Goal: Task Accomplishment & Management: Manage account settings

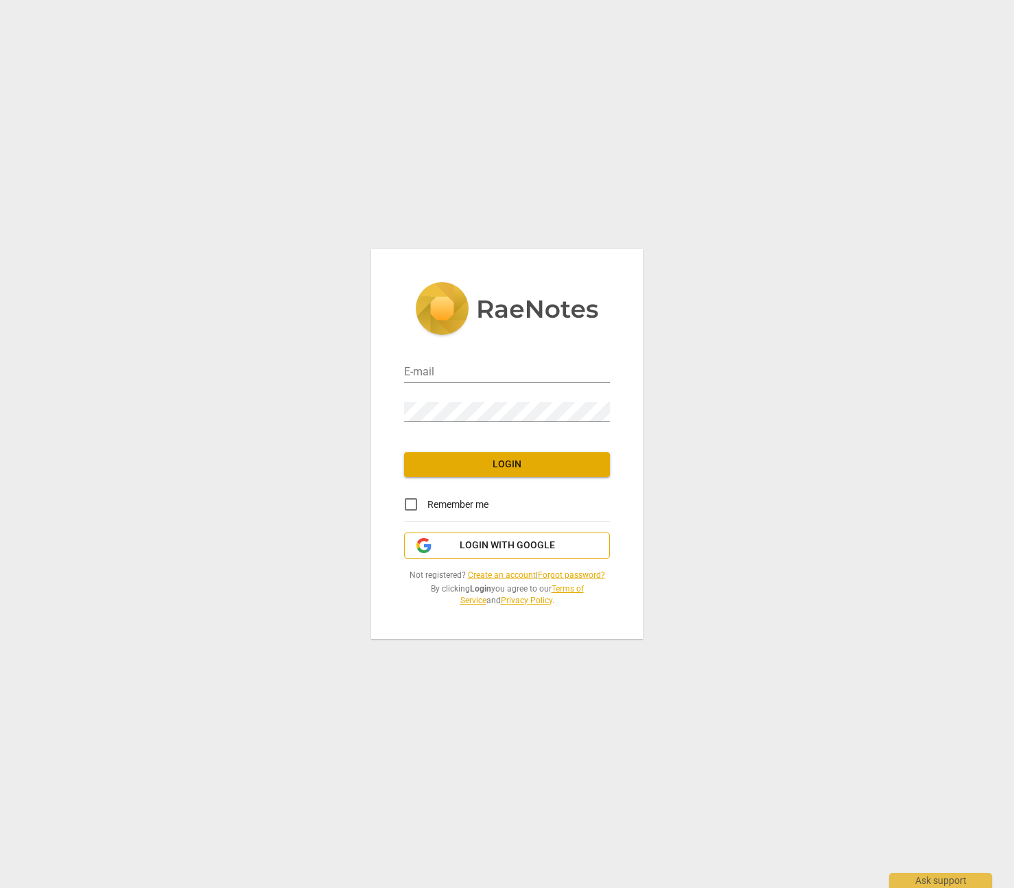
click at [520, 546] on span "Login with Google" at bounding box center [507, 546] width 95 height 14
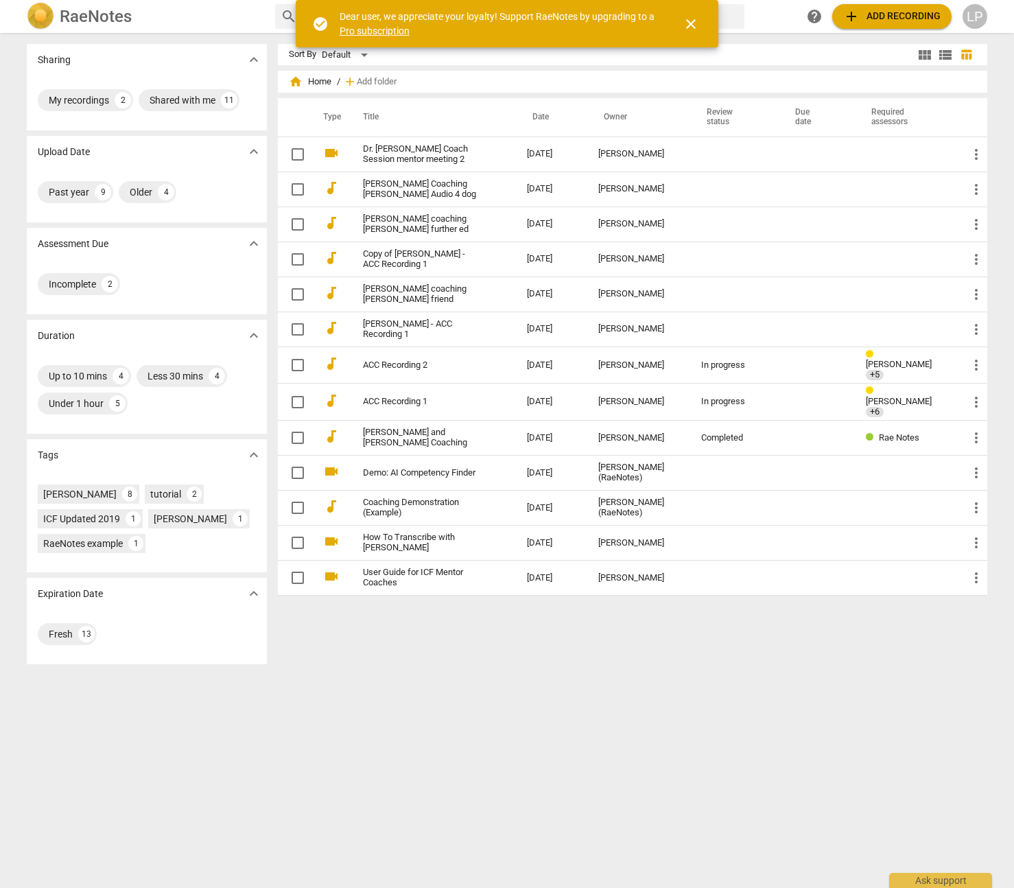
click at [692, 22] on span "close" at bounding box center [691, 24] width 16 height 16
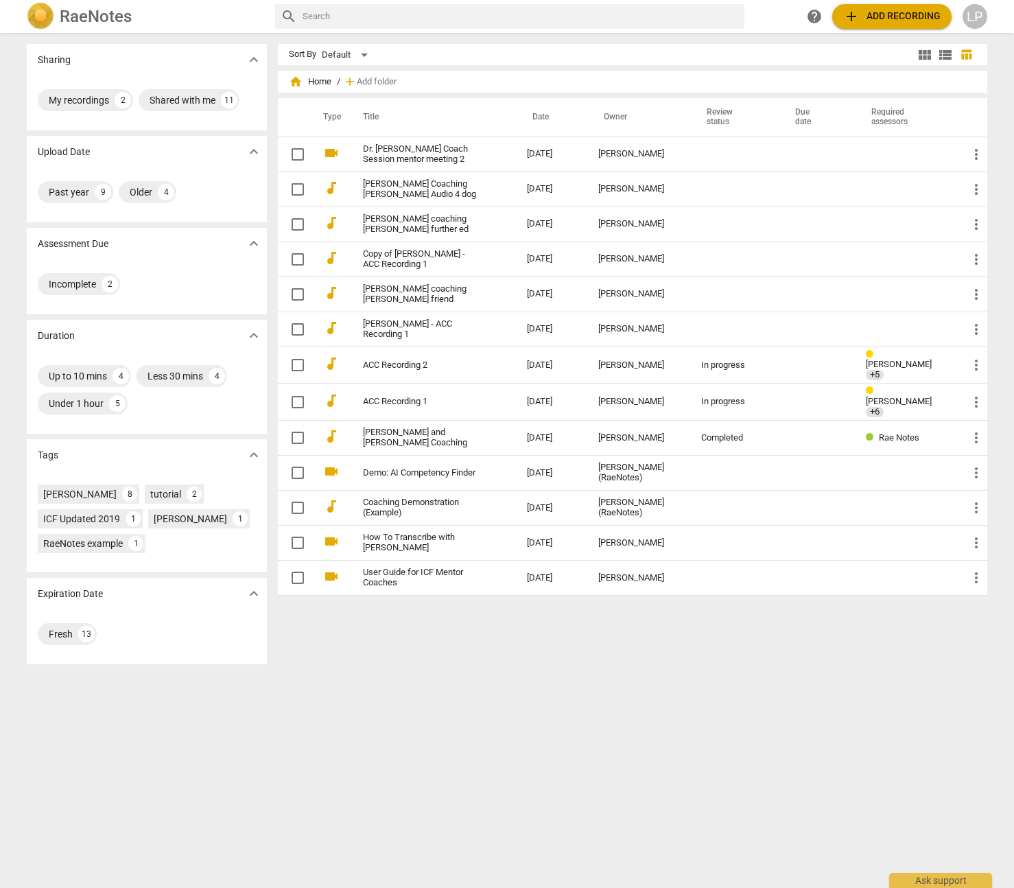
click at [969, 19] on div "LP" at bounding box center [975, 16] width 25 height 25
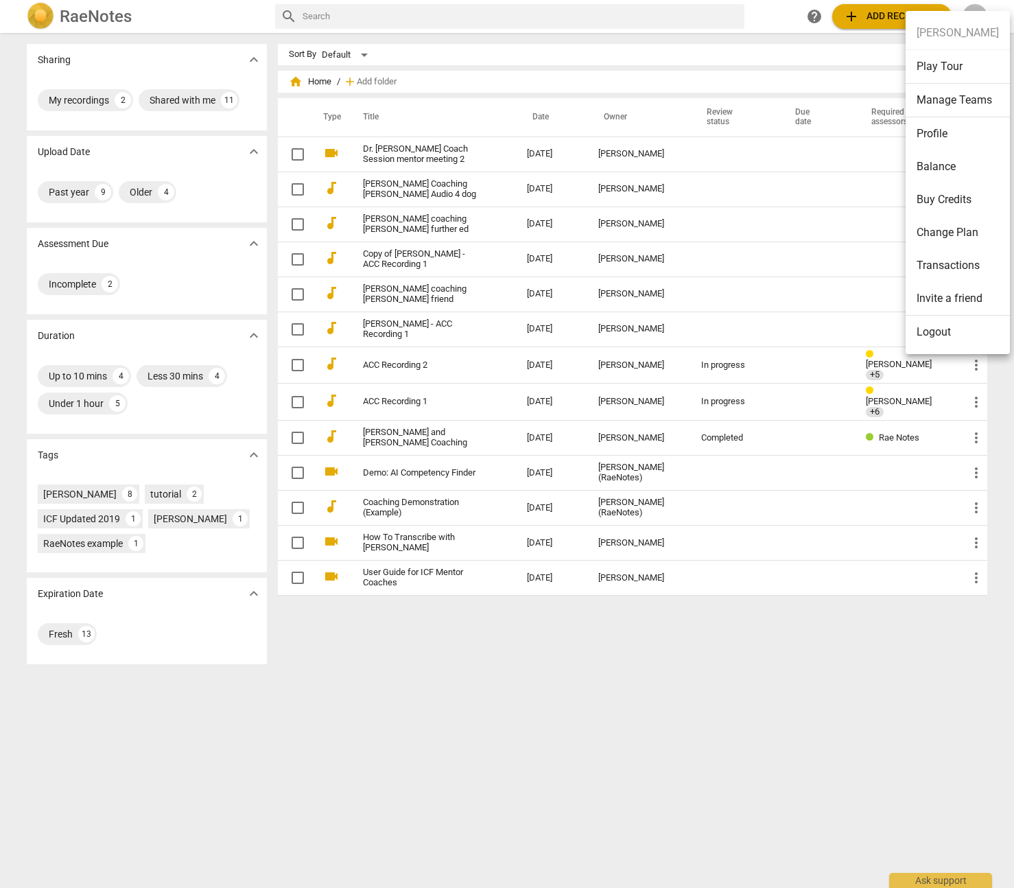
click at [711, 610] on div at bounding box center [507, 444] width 1014 height 888
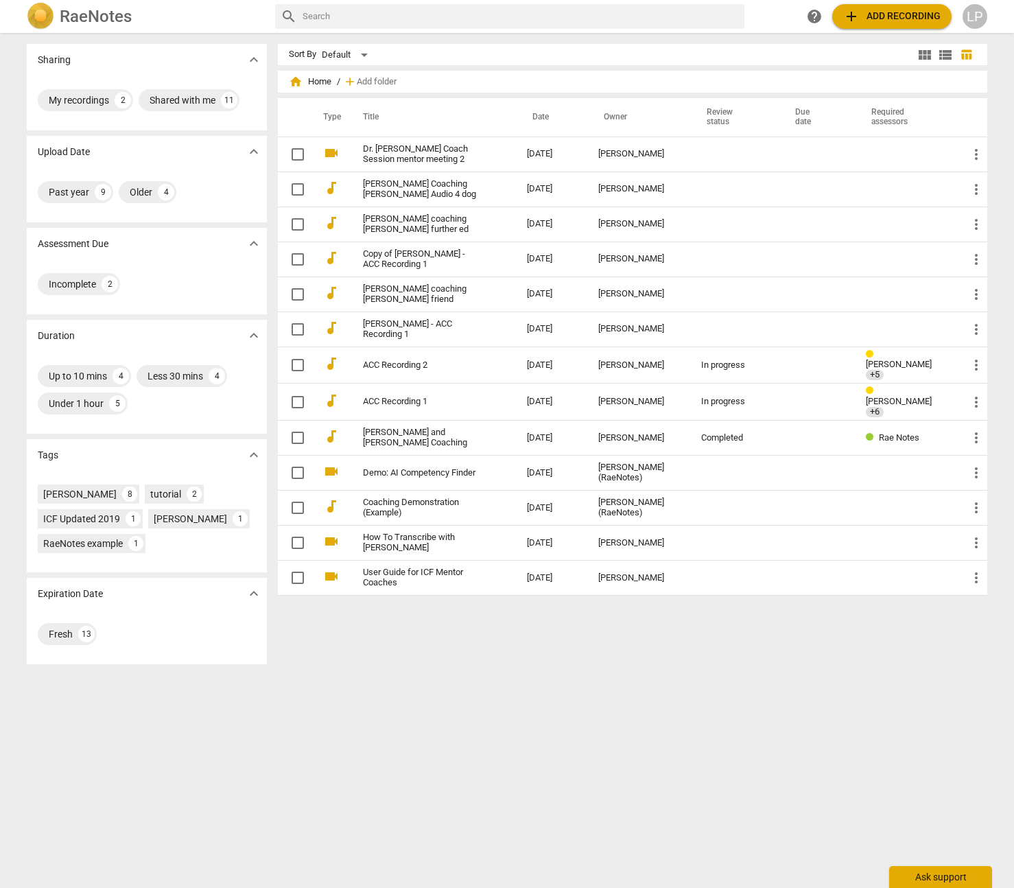
click at [932, 878] on div "Ask support" at bounding box center [940, 877] width 103 height 22
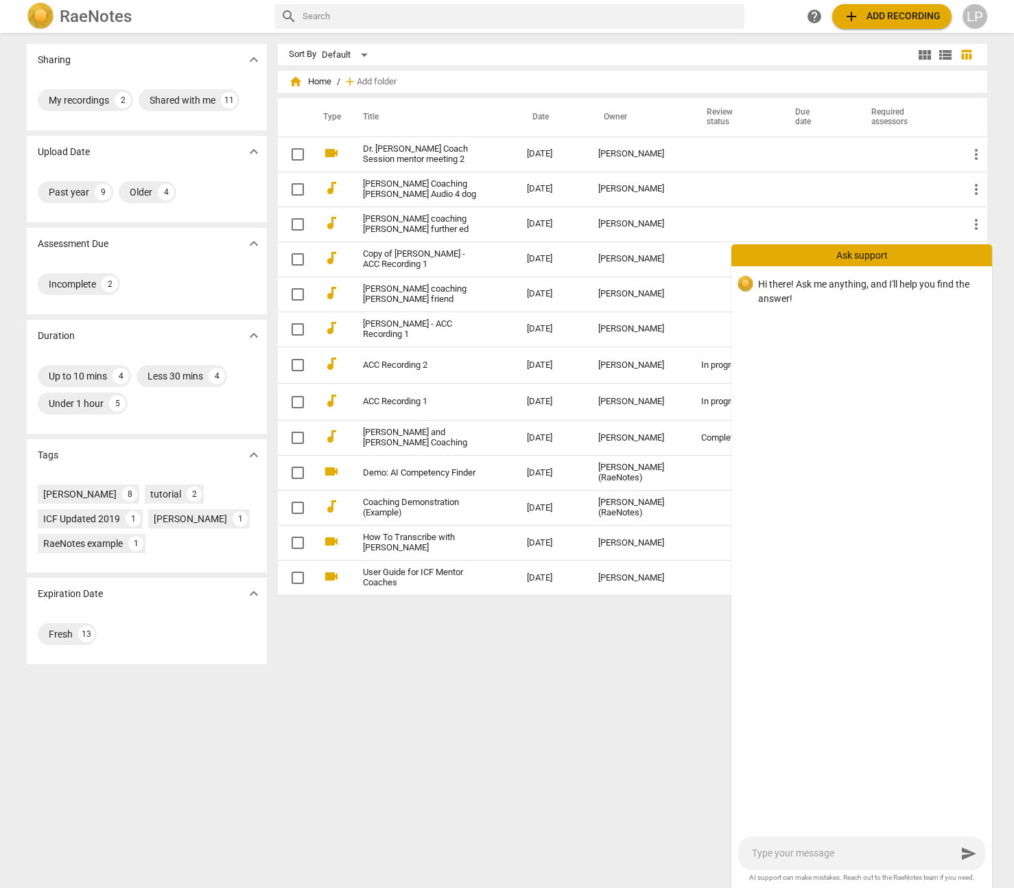
type textarea "I"
type textarea "I a"
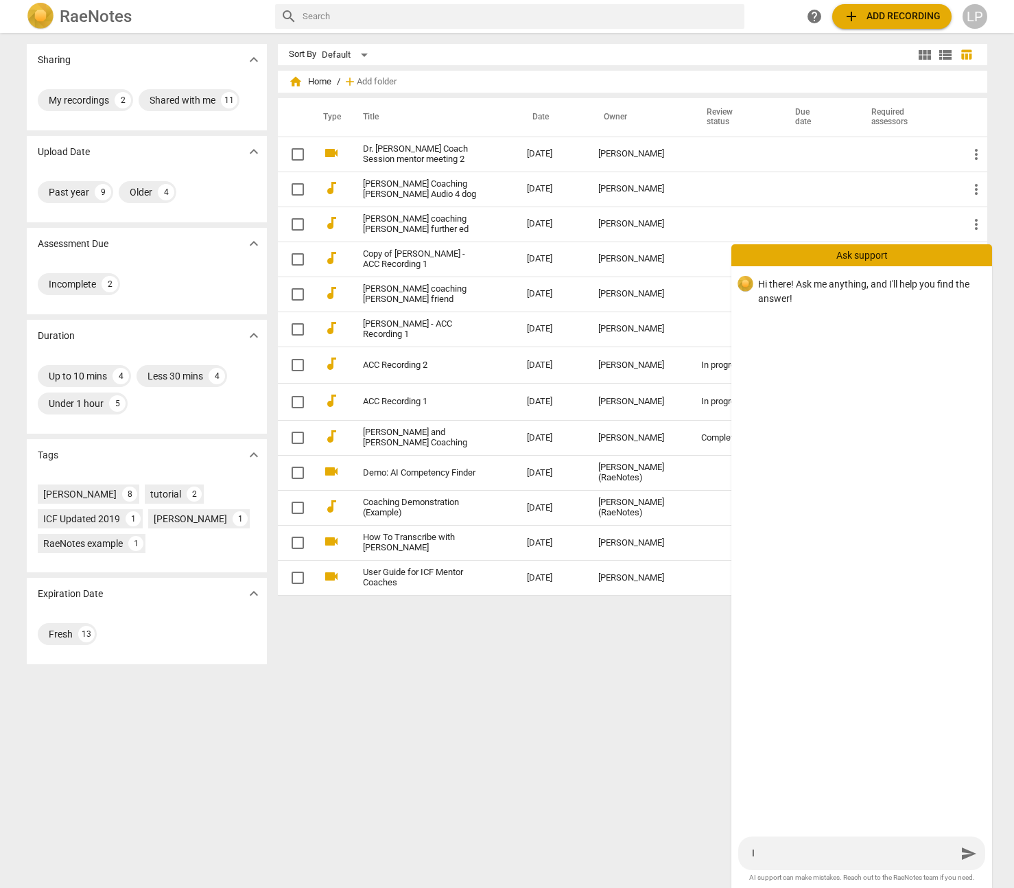
type textarea "I a"
type textarea "I am"
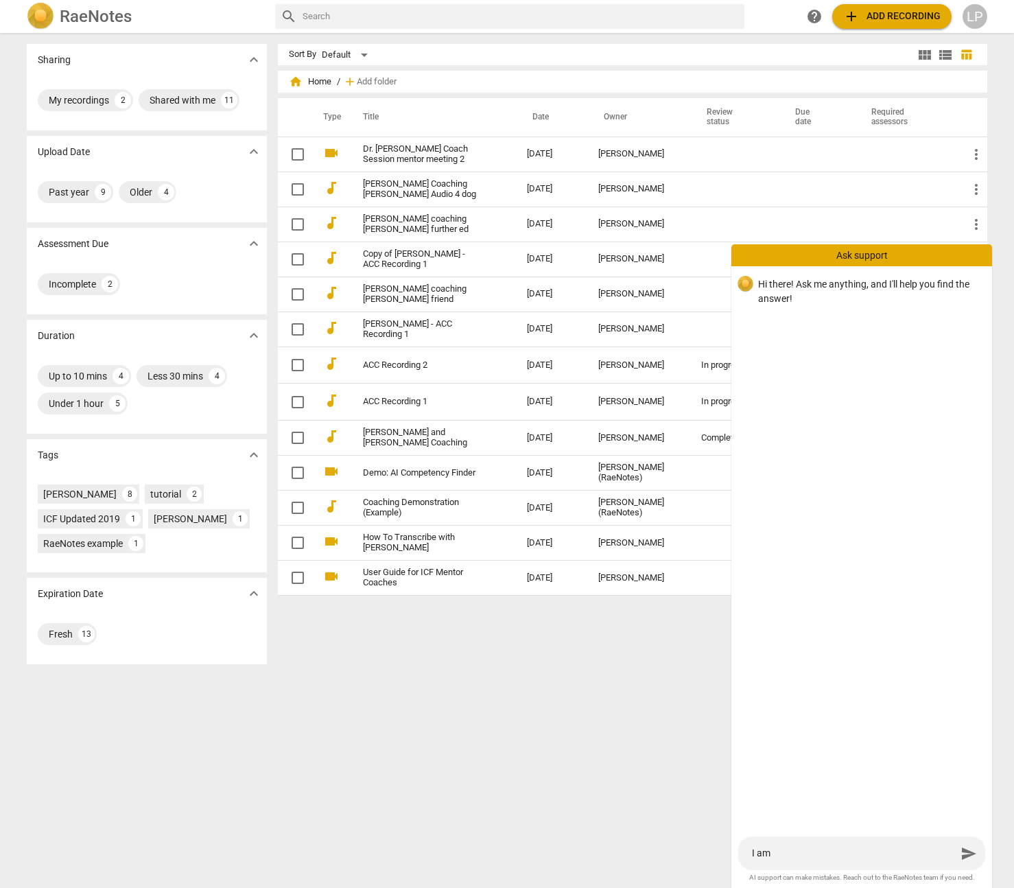
type textarea "I am t"
type textarea "I am tr"
type textarea "I am try"
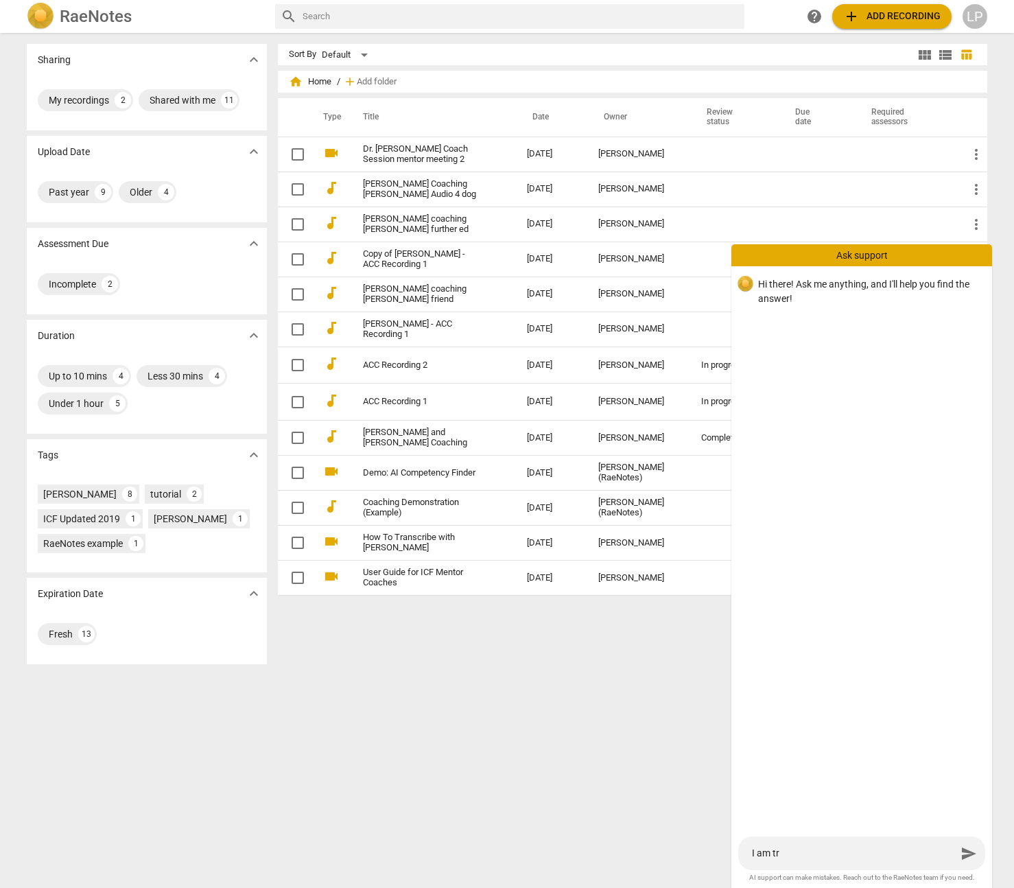
type textarea "I am try"
type textarea "I am tryi"
type textarea "I am tryin"
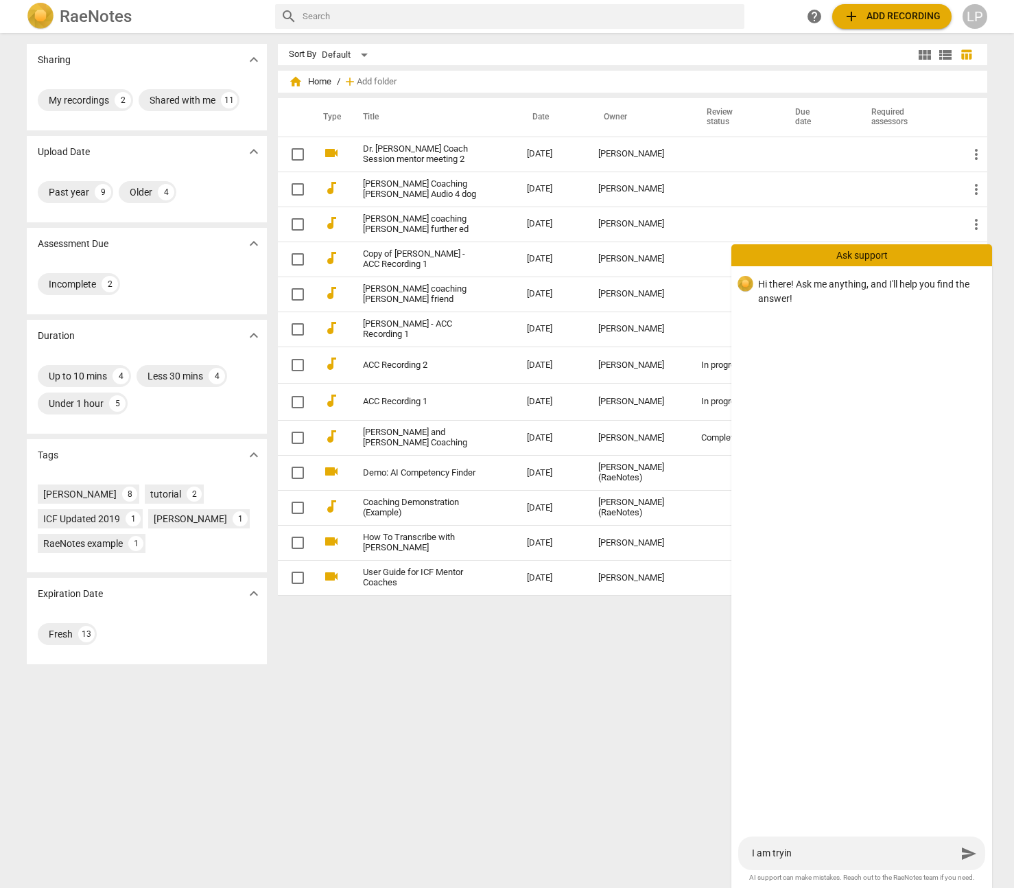
type textarea "I am trying"
type textarea "I am trying t"
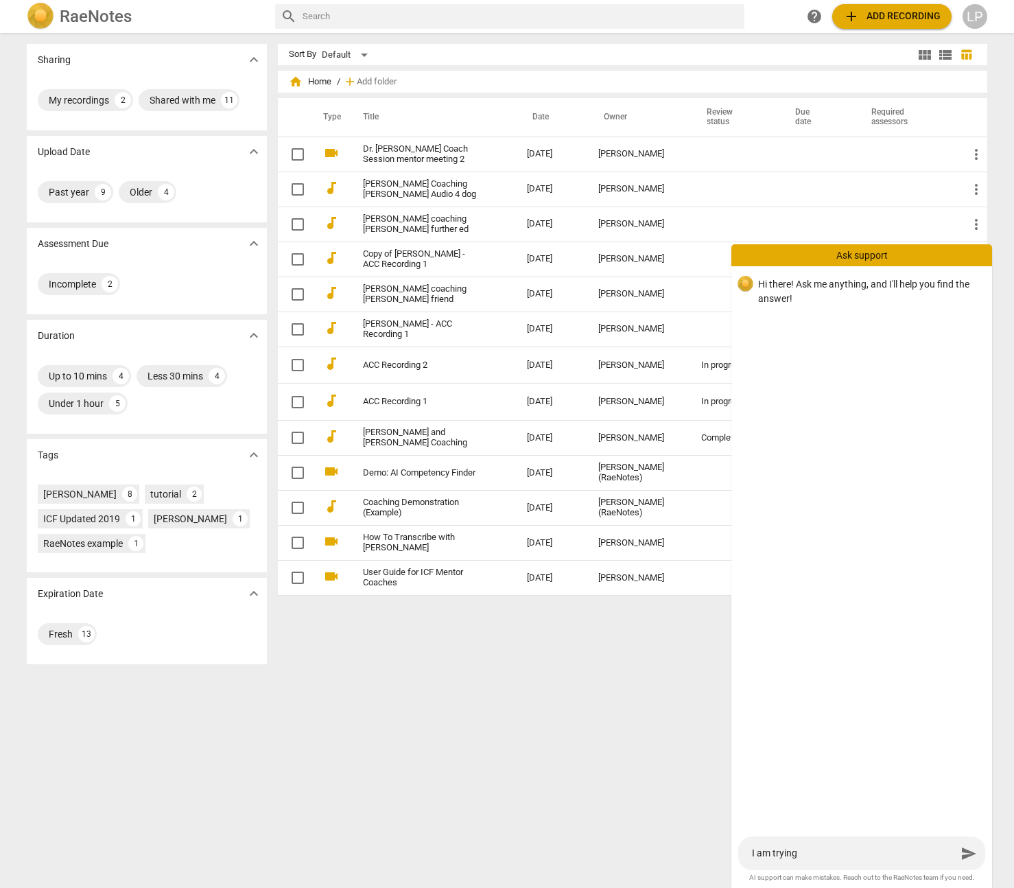
type textarea "I am trying t"
type textarea "I am trying to"
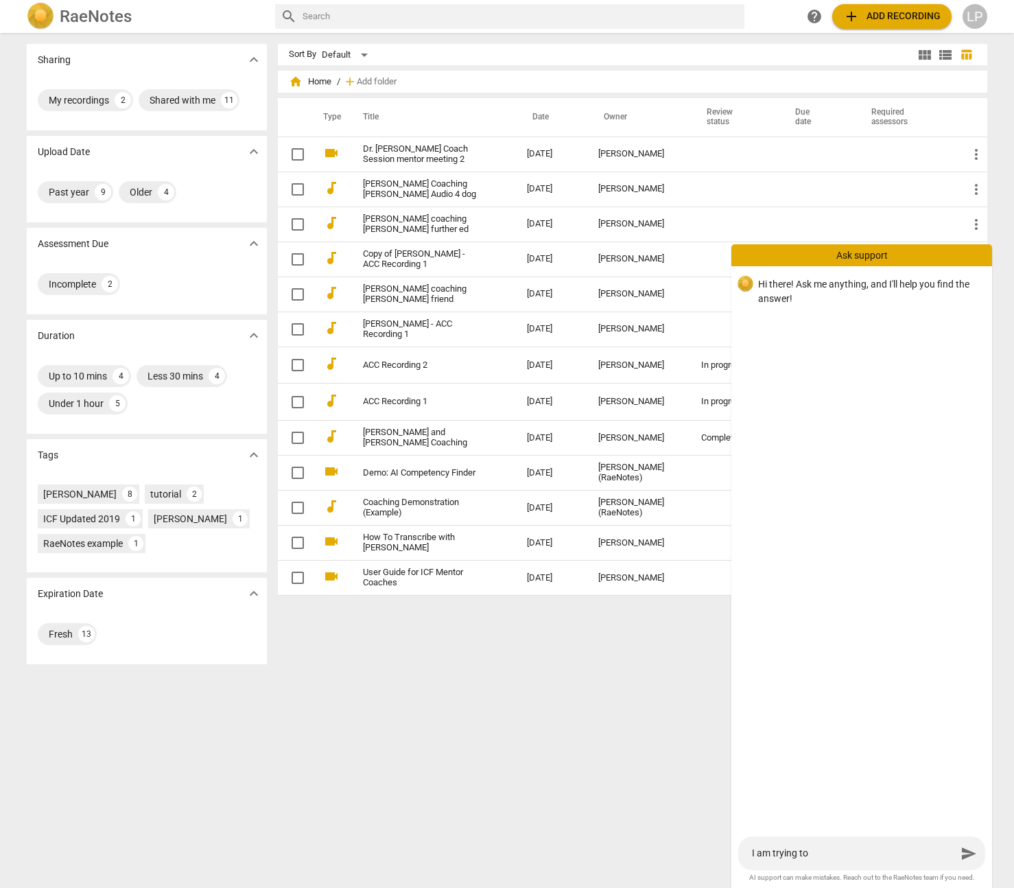
type textarea "I am trying to c"
type textarea "I am trying to ch"
type textarea "I am trying to cha"
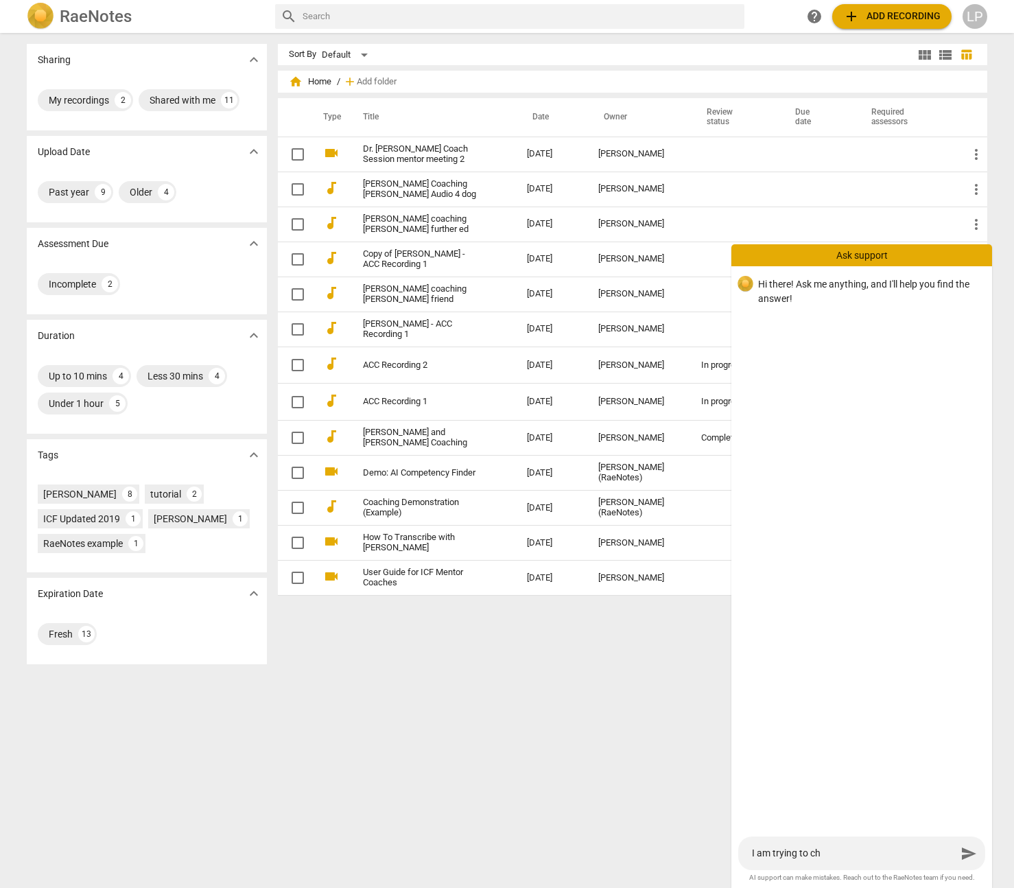
type textarea "I am trying to cha"
type textarea "I am trying to chan"
type textarea "I am trying to chang"
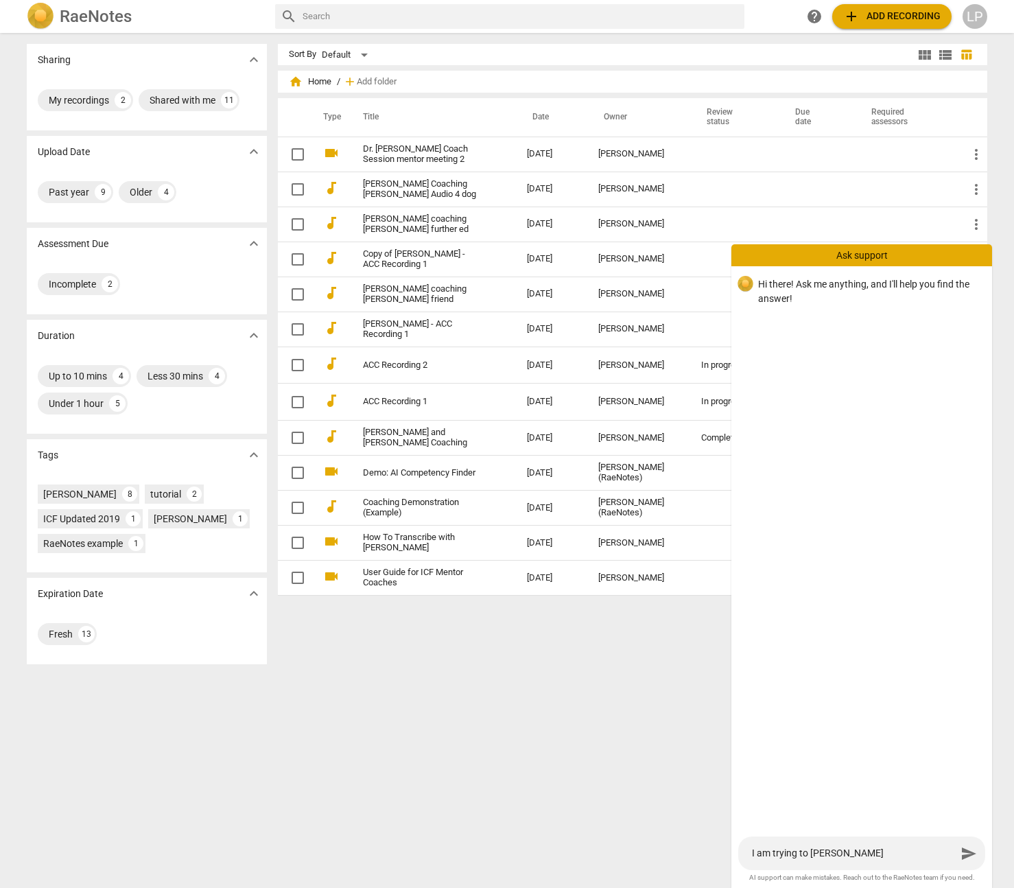
type textarea "I am trying to change"
type textarea "I am trying to change t"
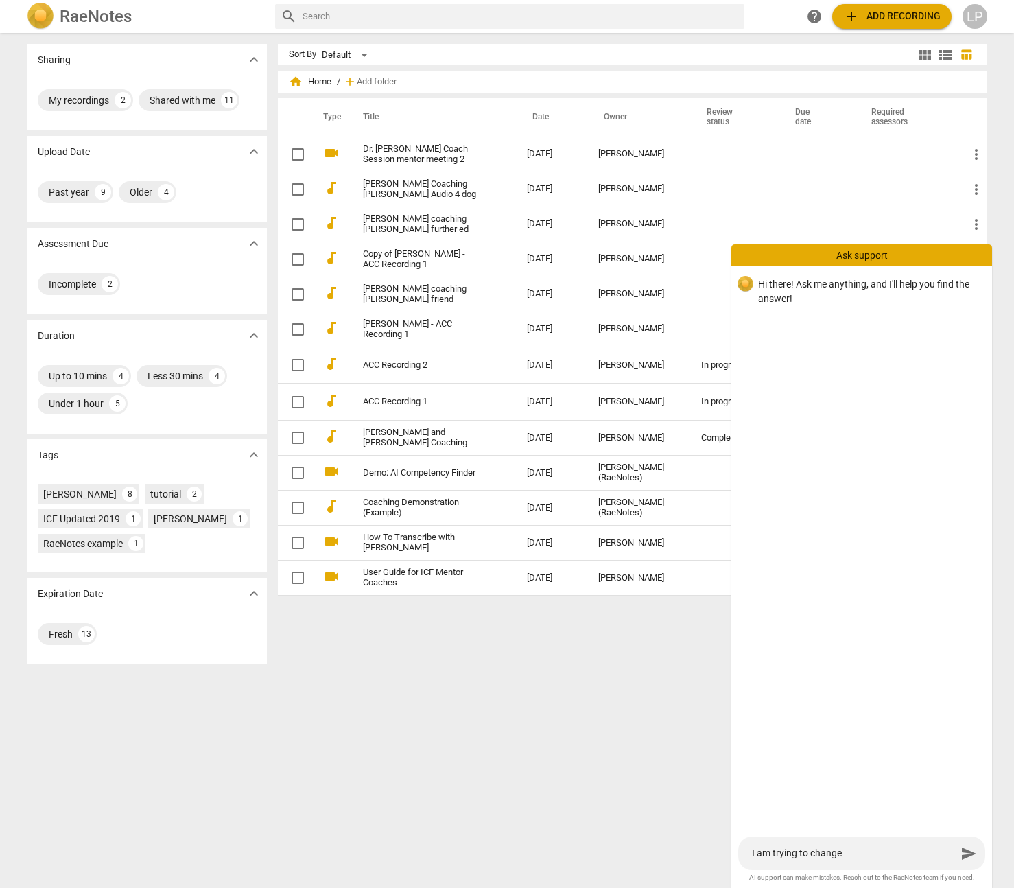
type textarea "I am trying to change t"
type textarea "I am trying to change th"
type textarea "I am trying to change the"
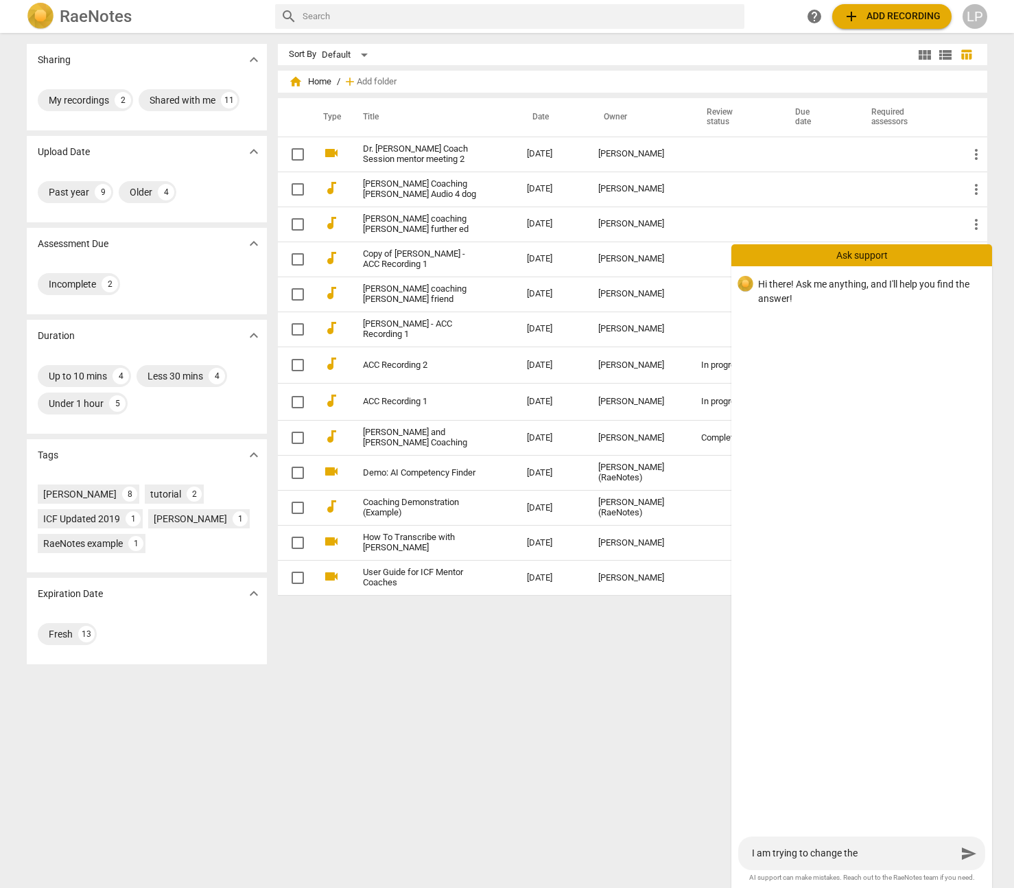
type textarea "I am trying to change the"
click at [972, 19] on div "LP" at bounding box center [975, 16] width 25 height 25
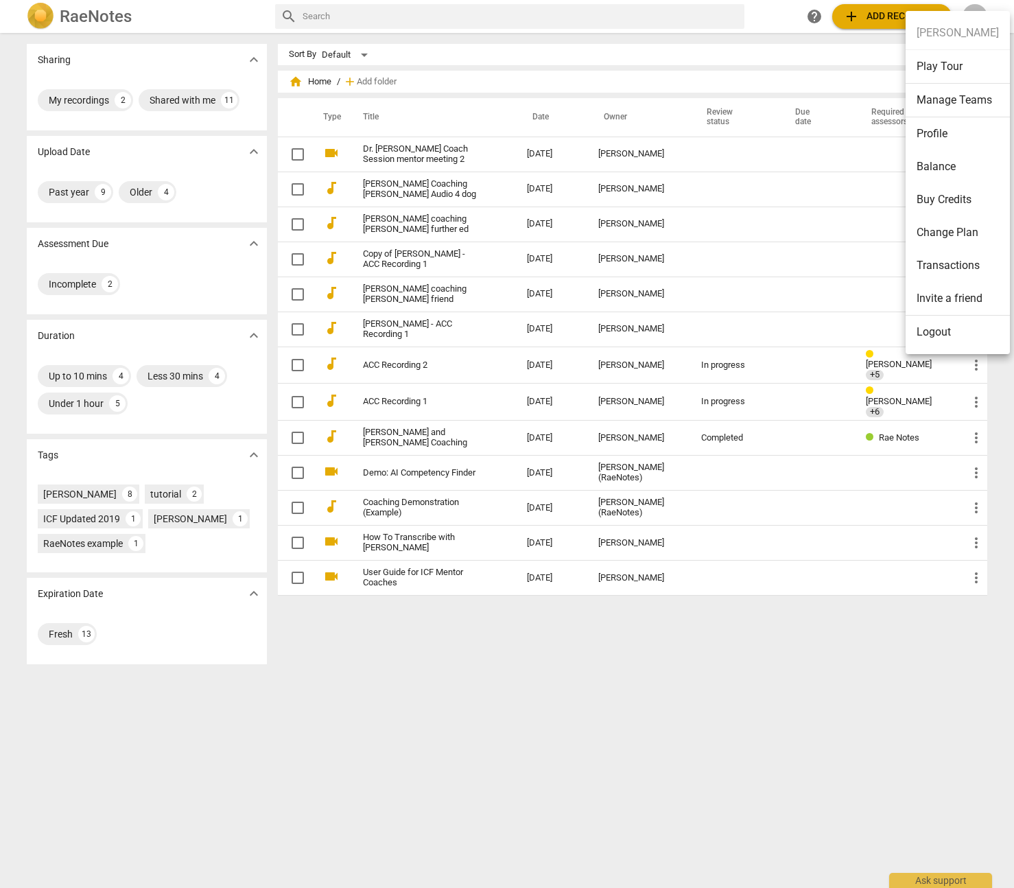
click at [934, 102] on li "Manage Teams" at bounding box center [958, 101] width 104 height 34
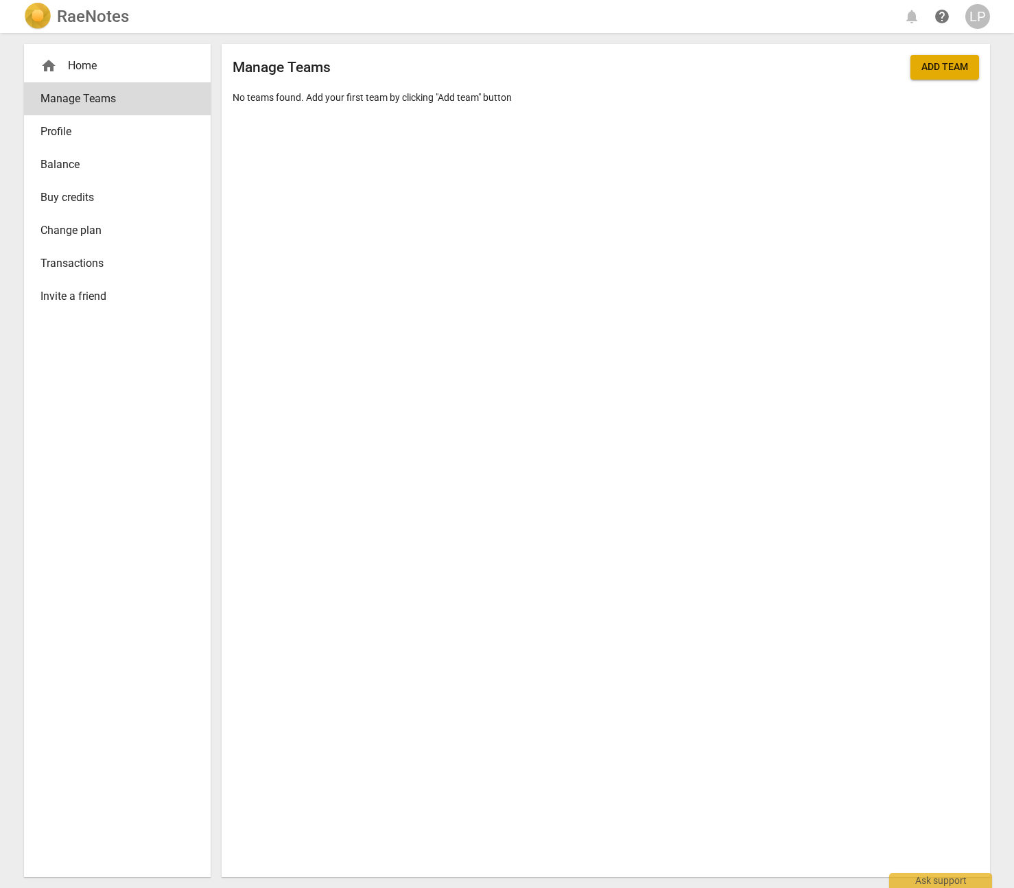
click at [81, 19] on h2 "RaeNotes" at bounding box center [93, 16] width 72 height 19
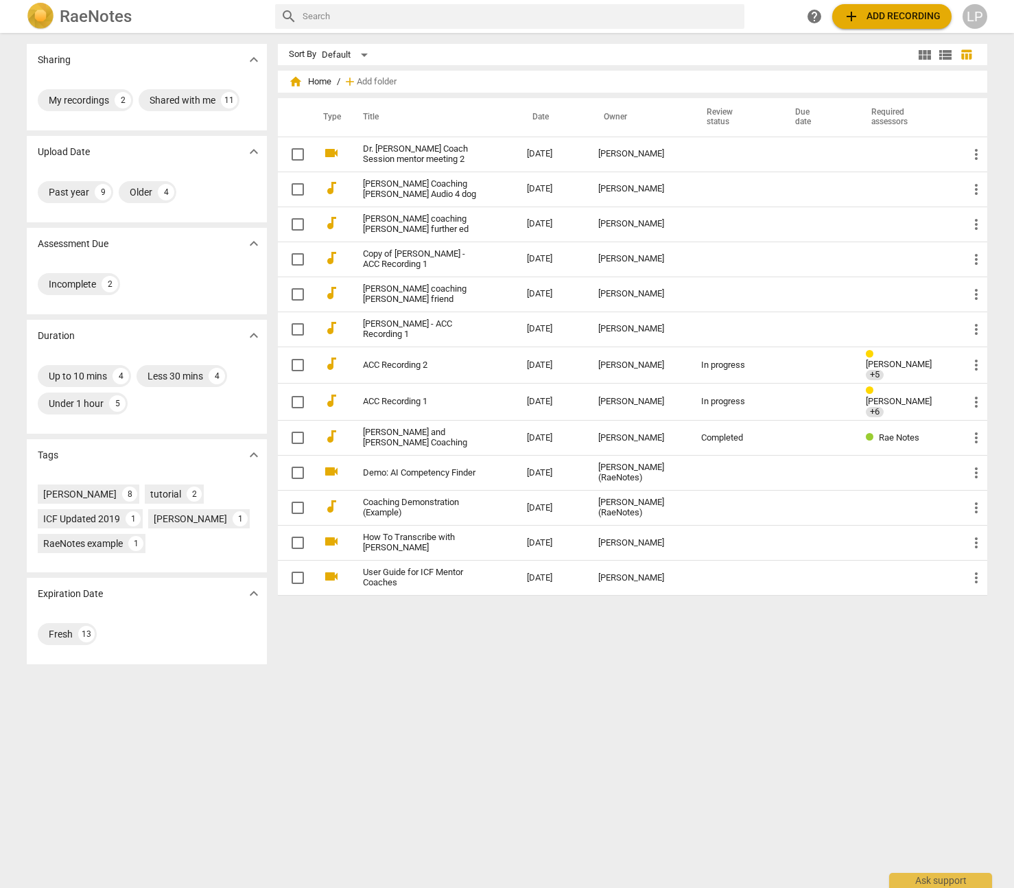
click at [82, 19] on h2 "RaeNotes" at bounding box center [96, 16] width 72 height 19
click at [975, 14] on div "LP" at bounding box center [975, 16] width 25 height 25
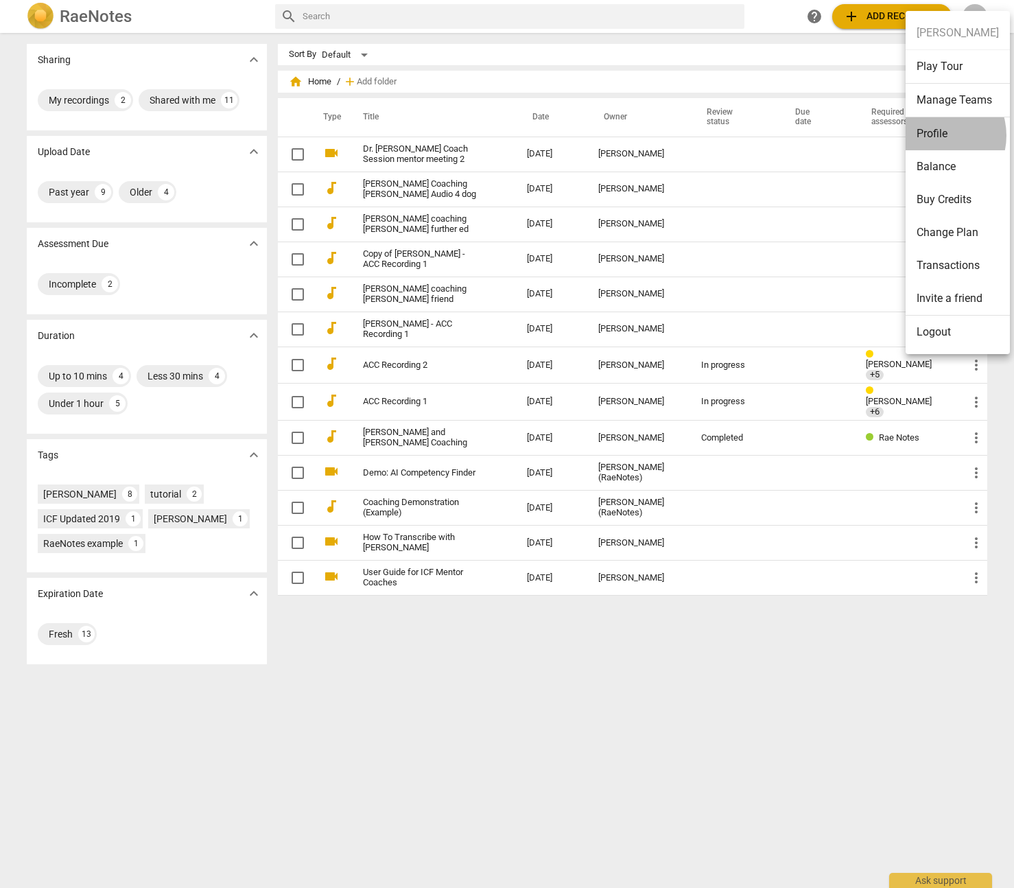
click at [934, 135] on li "Profile" at bounding box center [958, 133] width 104 height 33
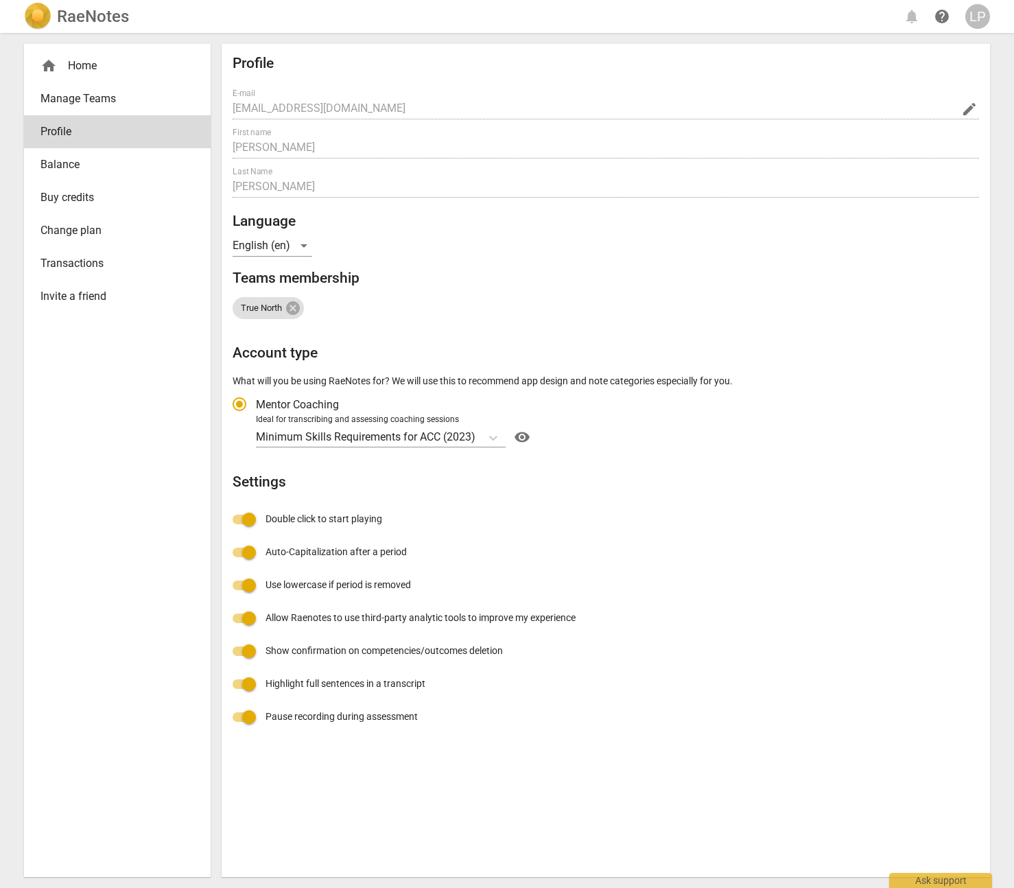
radio input "false"
click at [940, 16] on span "help" at bounding box center [942, 16] width 16 height 16
click at [940, 19] on span "help" at bounding box center [942, 16] width 16 height 16
